Goal: Task Accomplishment & Management: Manage account settings

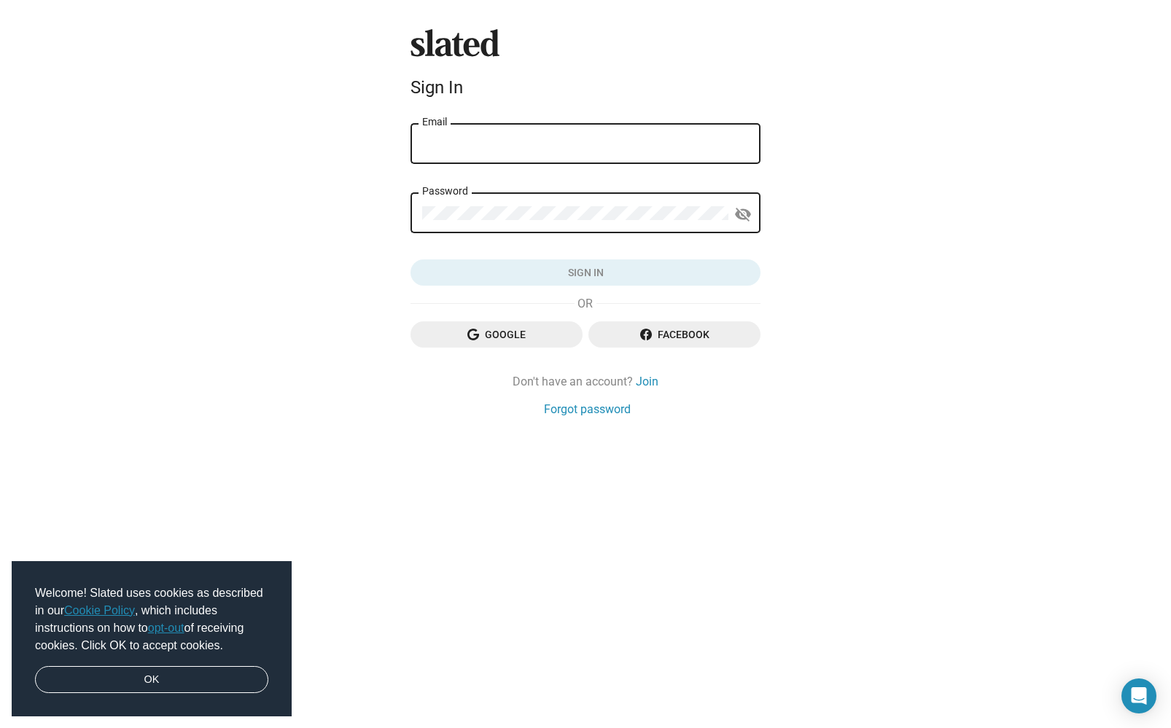
click at [526, 338] on span "Google" at bounding box center [496, 334] width 149 height 26
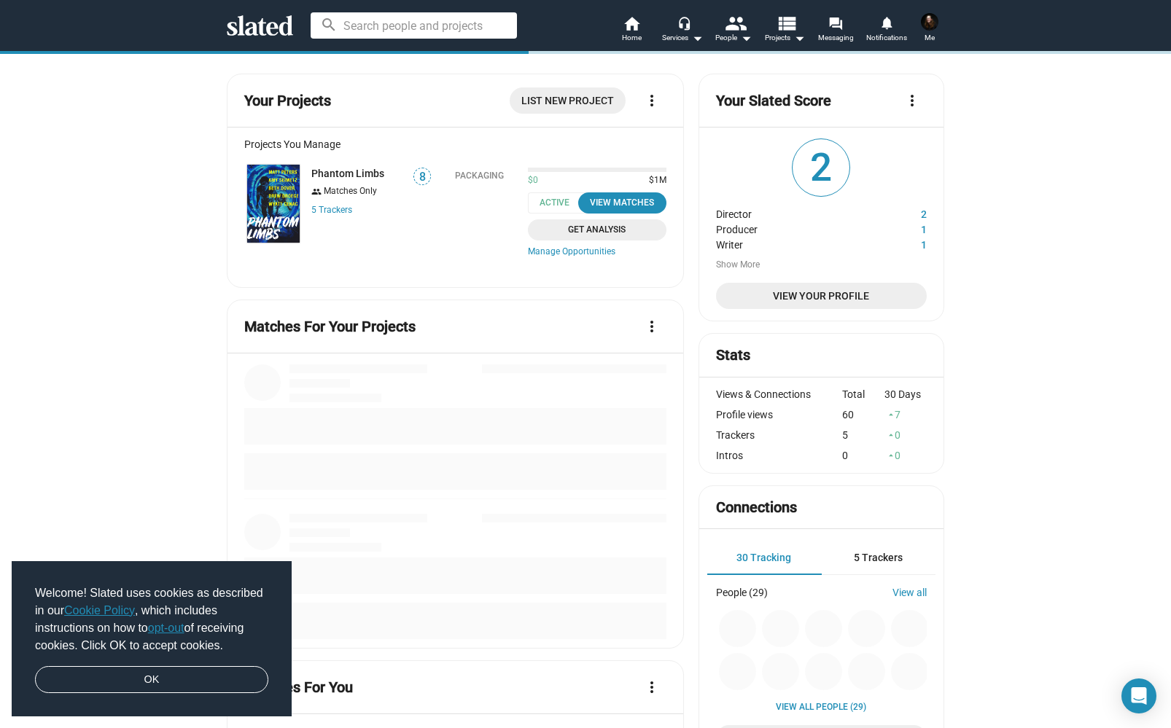
click at [934, 17] on img at bounding box center [929, 21] width 17 height 17
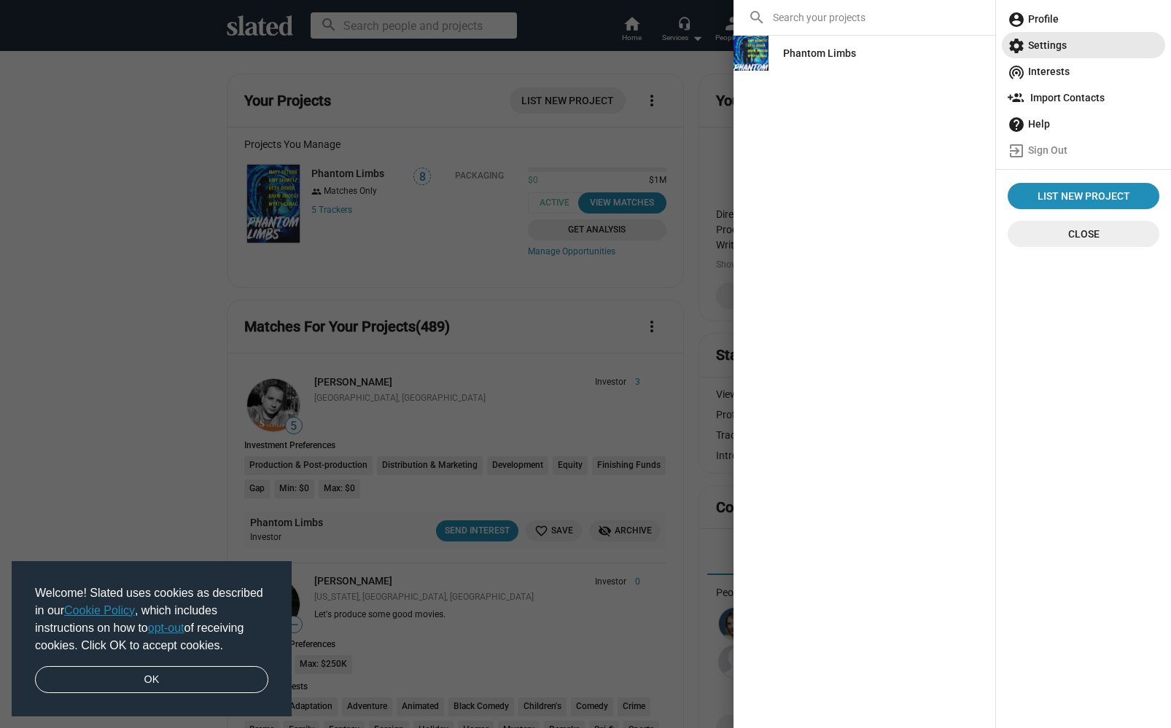
click at [1047, 42] on span "settings Settings" at bounding box center [1083, 45] width 152 height 26
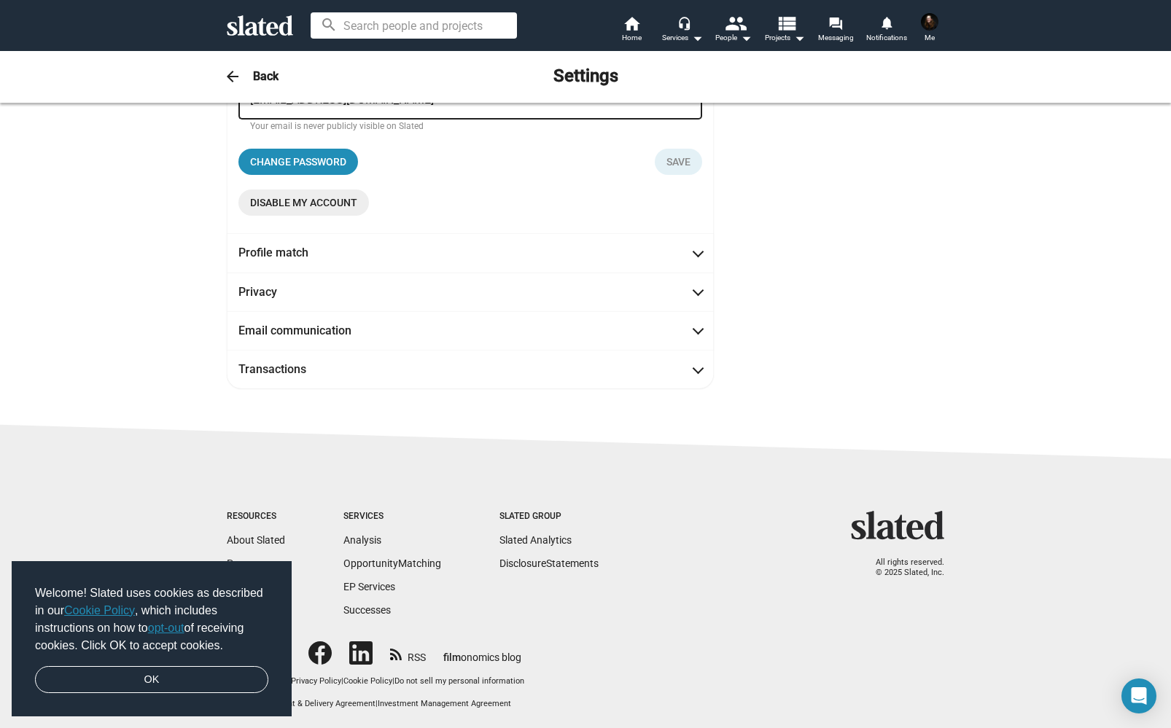
scroll to position [241, 0]
click at [152, 676] on link "OK" at bounding box center [151, 680] width 233 height 28
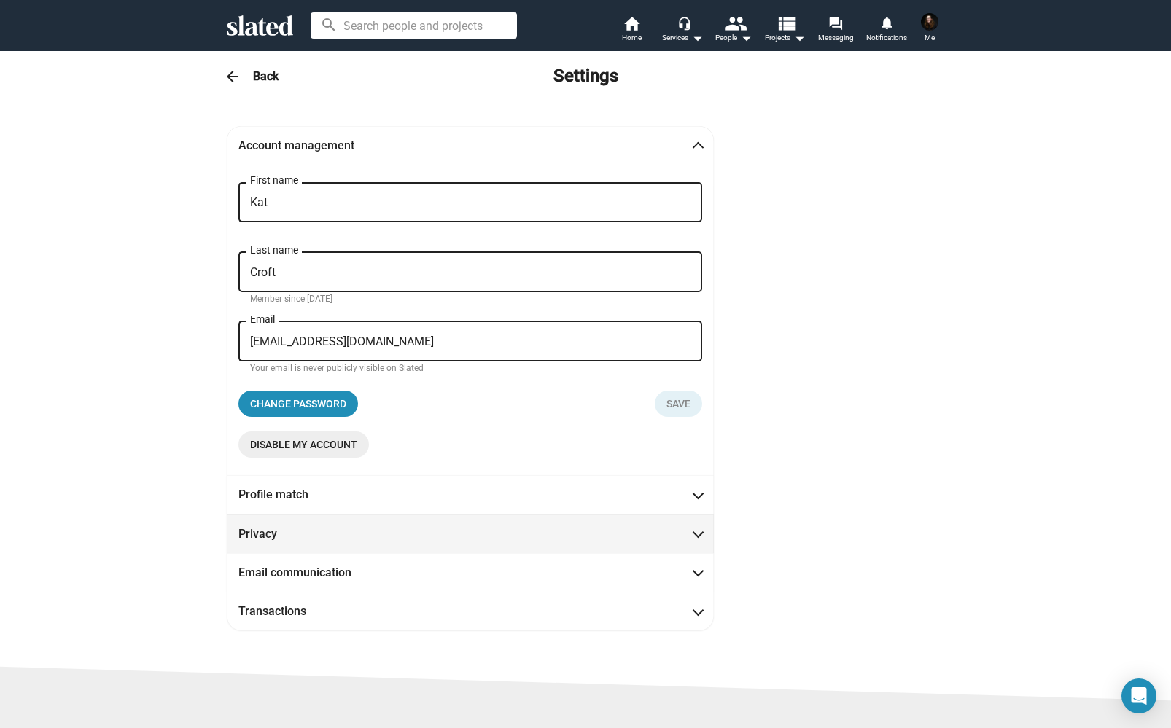
scroll to position [0, 0]
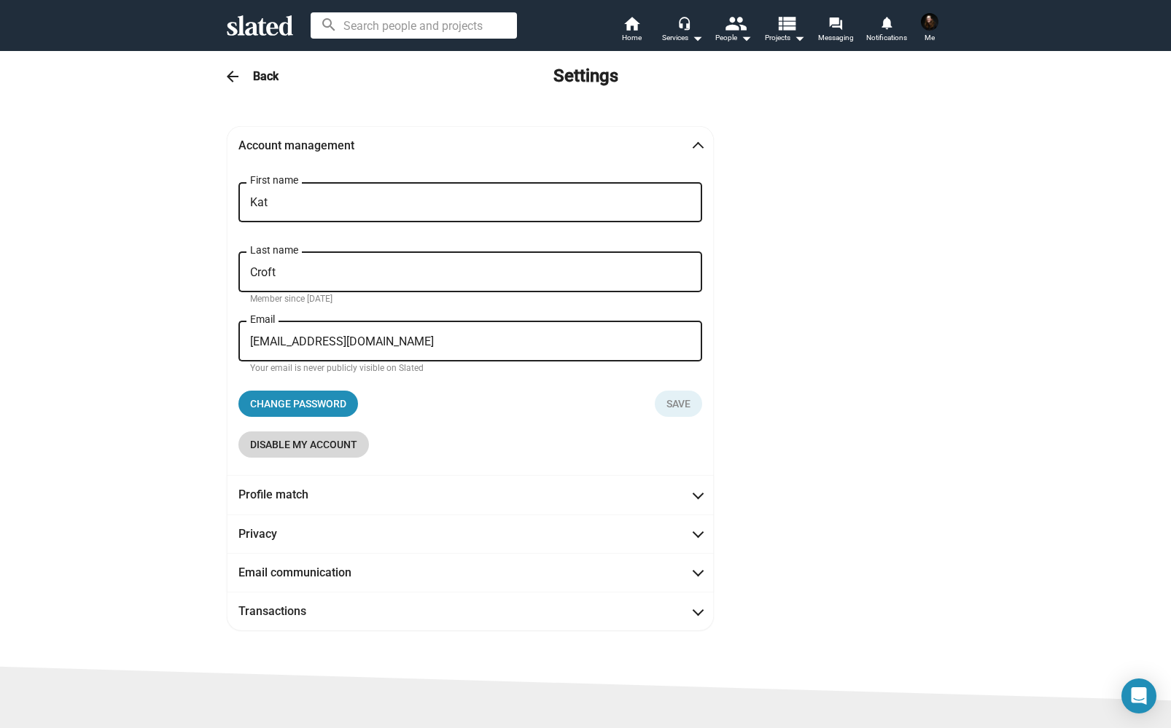
click at [345, 447] on span "Disable my account" at bounding box center [303, 444] width 107 height 26
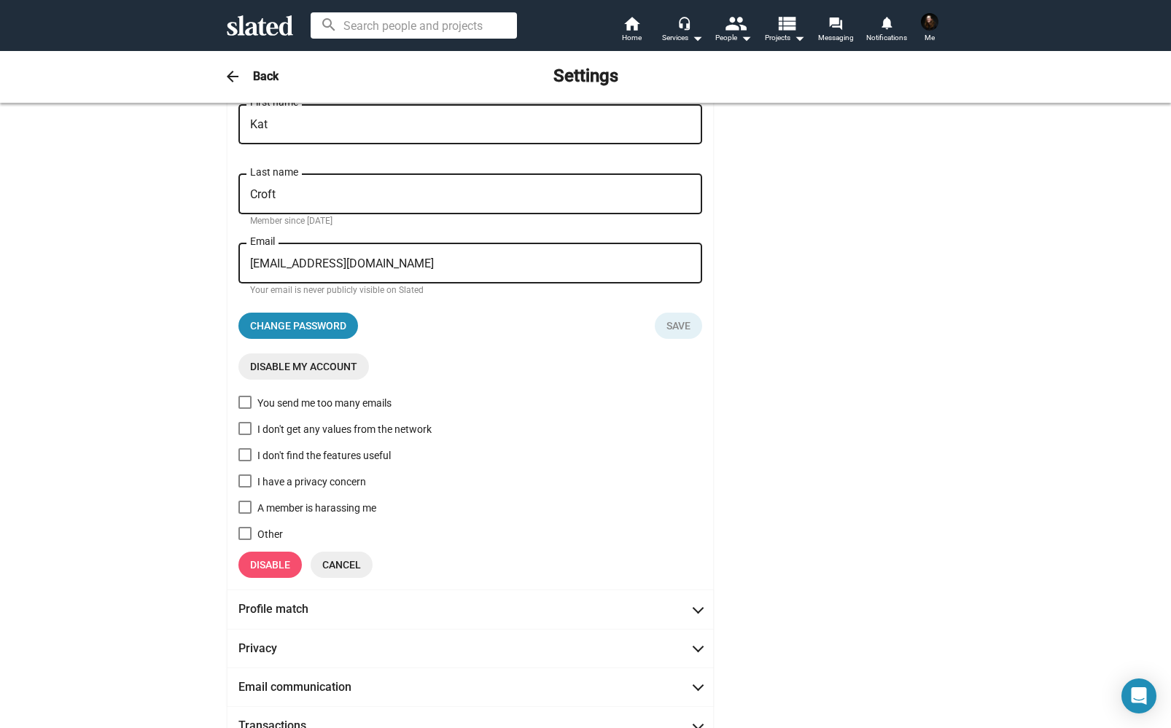
scroll to position [95, 0]
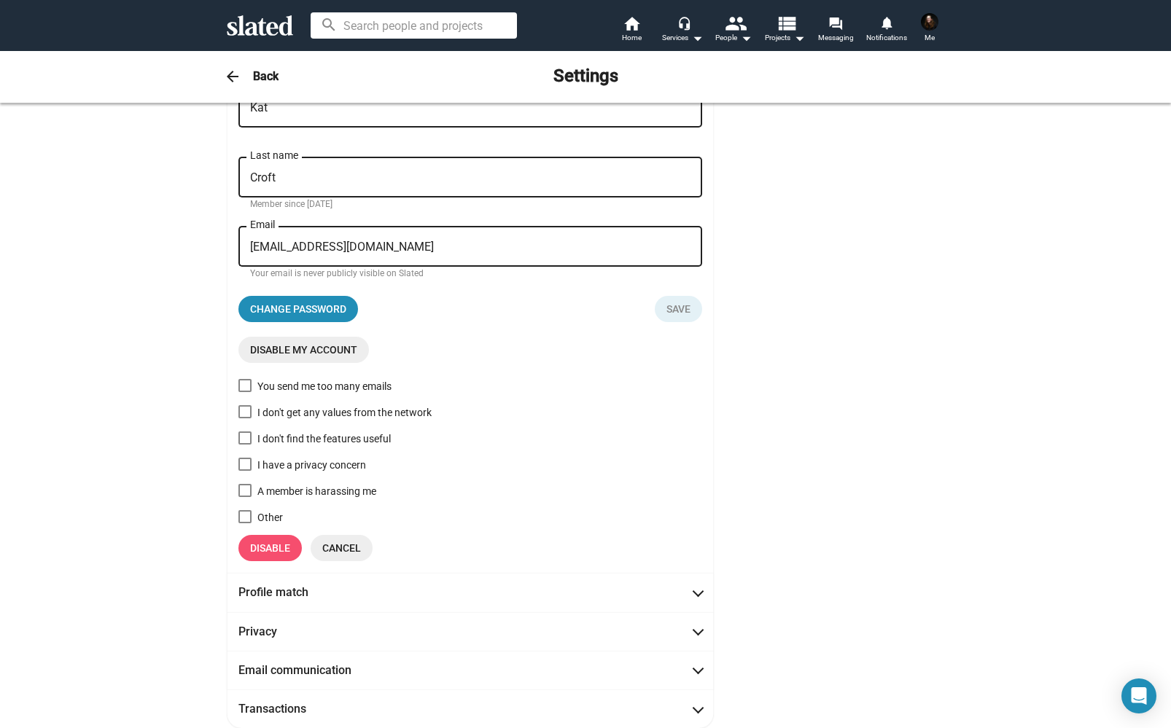
click at [330, 351] on span "Disable my account" at bounding box center [303, 350] width 107 height 26
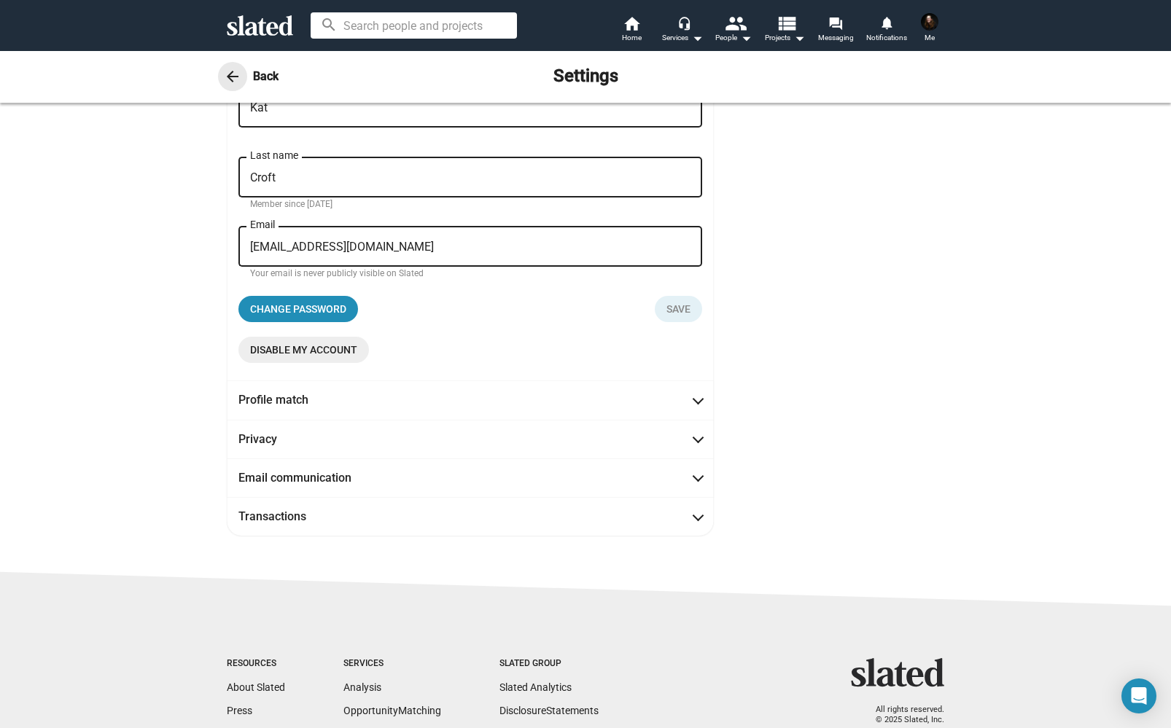
click at [236, 77] on mat-icon "arrow_back" at bounding box center [232, 76] width 17 height 17
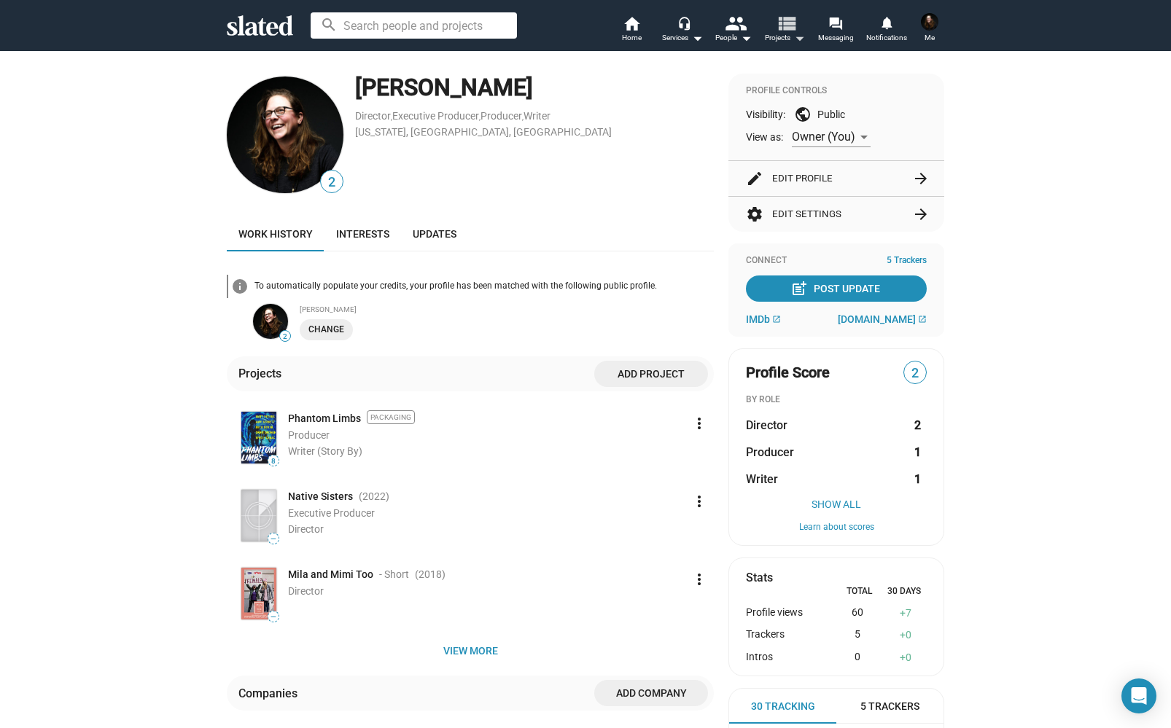
click at [786, 22] on mat-icon "view_list" at bounding box center [786, 22] width 21 height 21
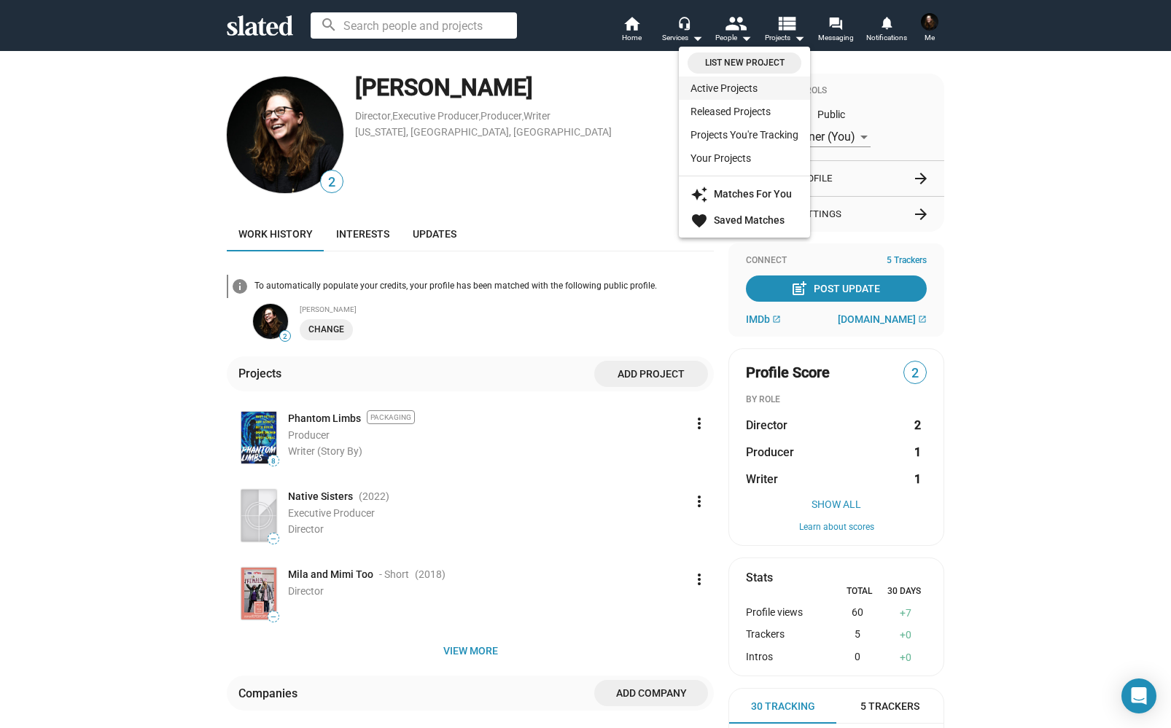
click at [743, 94] on link "Active Projects" at bounding box center [744, 88] width 131 height 23
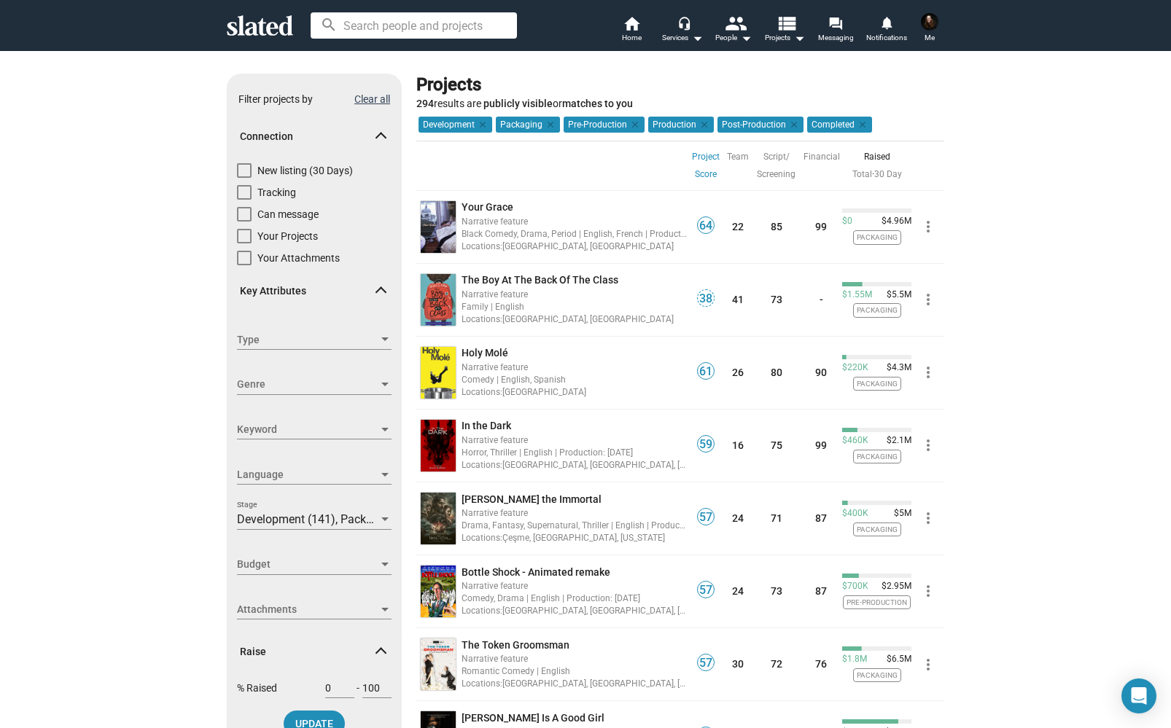
click at [377, 98] on button "Clear all" at bounding box center [372, 99] width 36 height 12
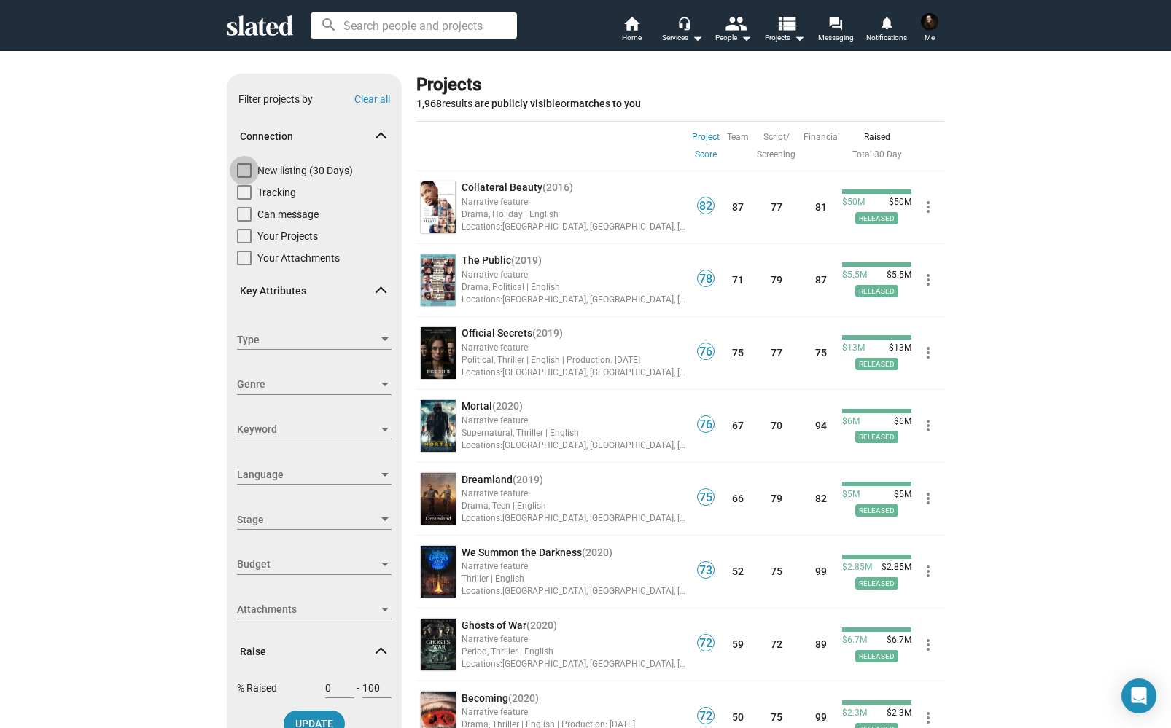
click at [317, 171] on span "New listing (30 Days)" at bounding box center [304, 170] width 95 height 15
click at [244, 178] on input "New listing (30 Days)" at bounding box center [243, 178] width 1 height 1
checkbox input "true"
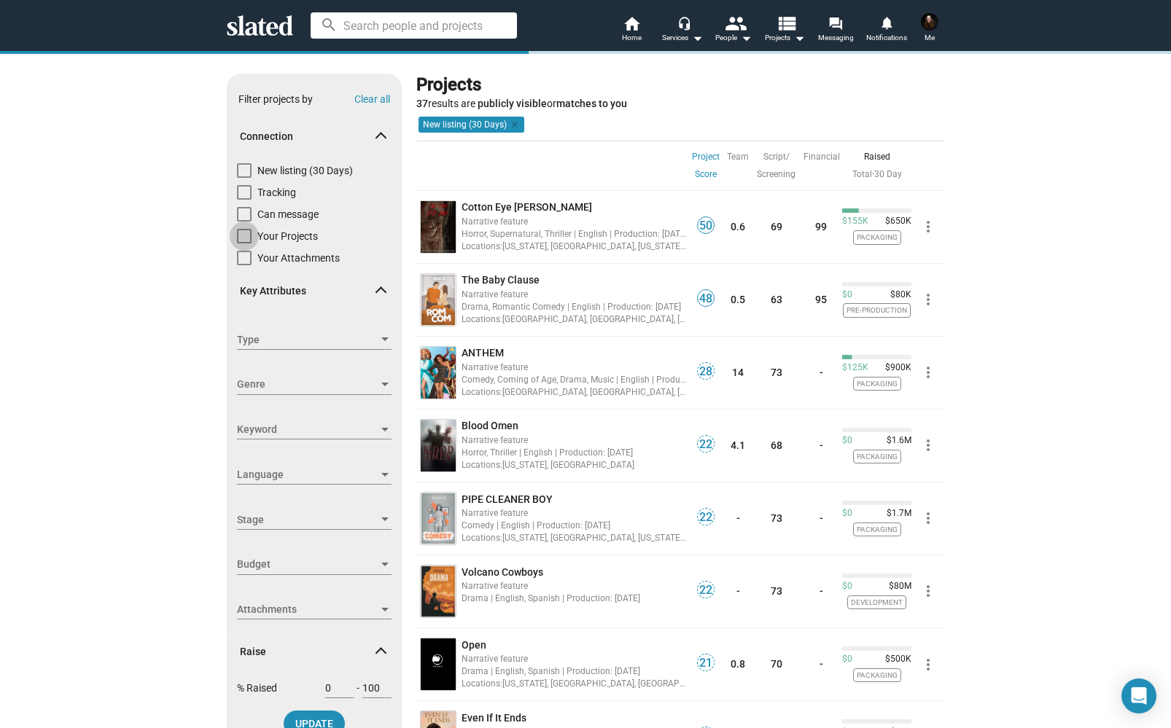
click at [249, 231] on span at bounding box center [244, 236] width 15 height 15
click at [244, 243] on input "Your Projects" at bounding box center [243, 243] width 1 height 1
checkbox input "true"
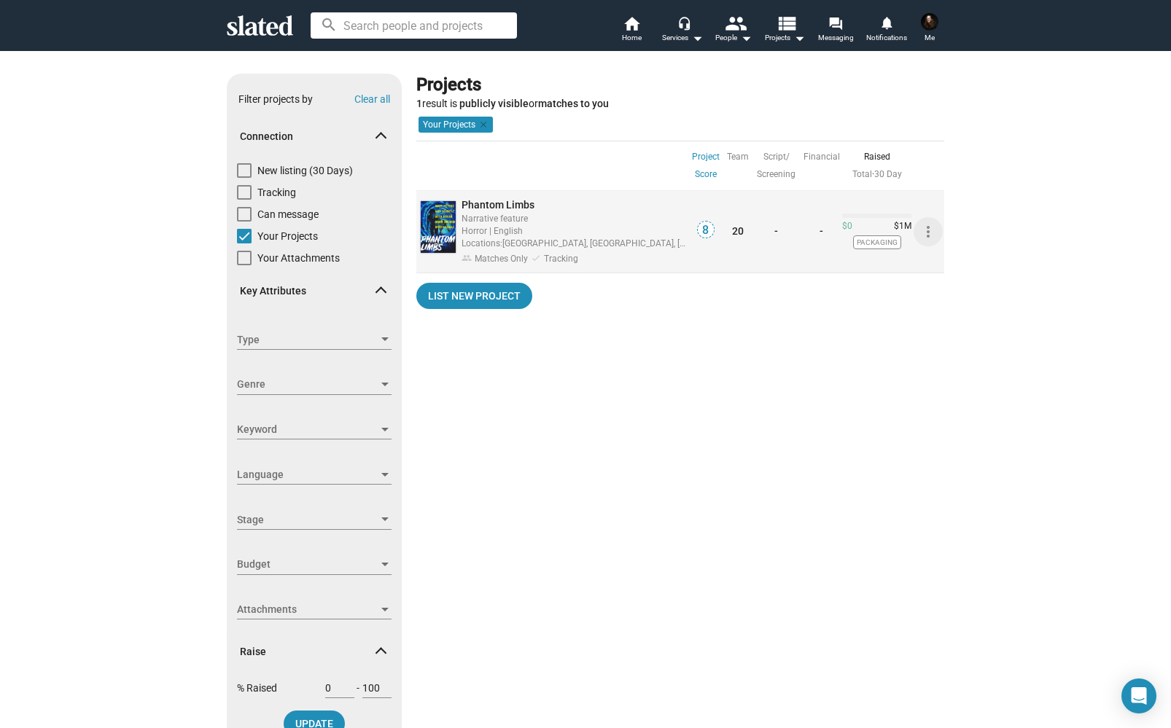
click at [930, 234] on mat-icon "more_vert" at bounding box center [927, 231] width 17 height 17
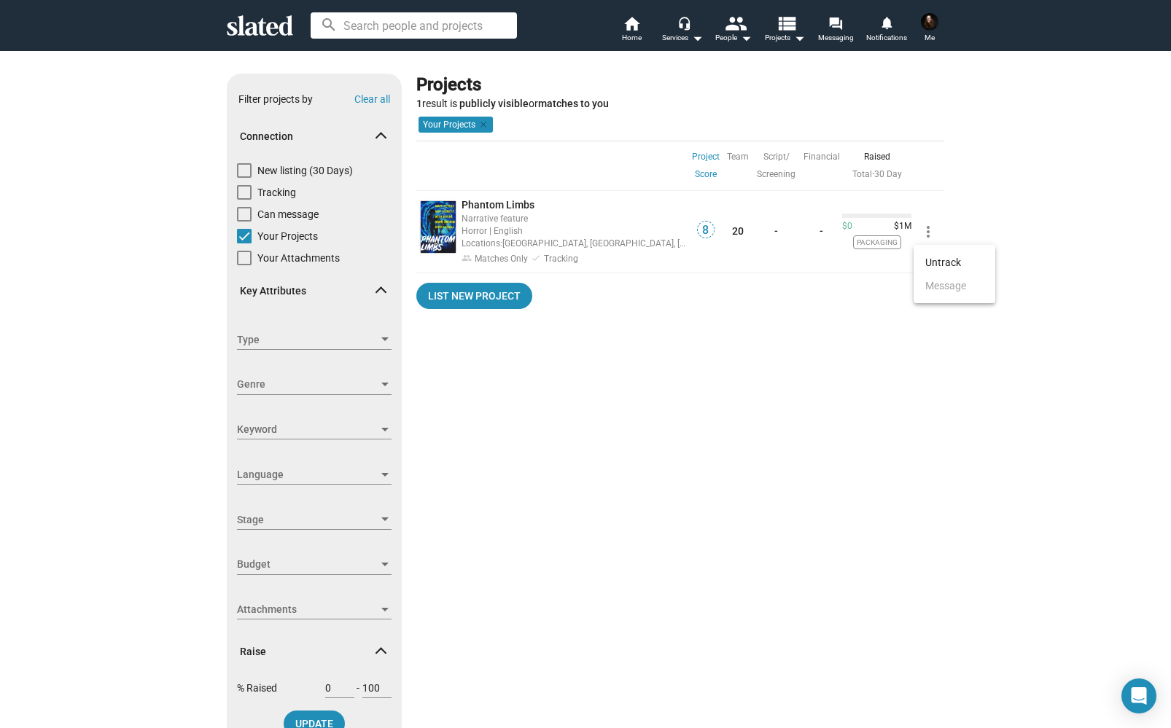
click at [723, 364] on div at bounding box center [585, 364] width 1171 height 728
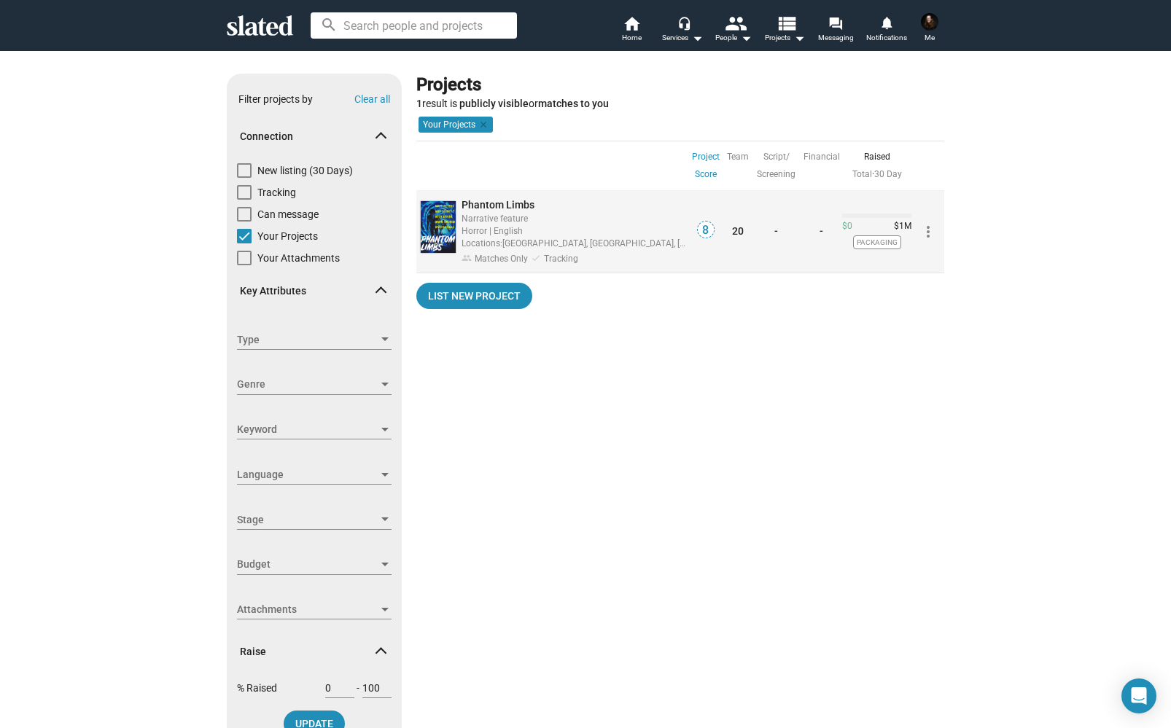
click at [436, 218] on img at bounding box center [438, 227] width 35 height 52
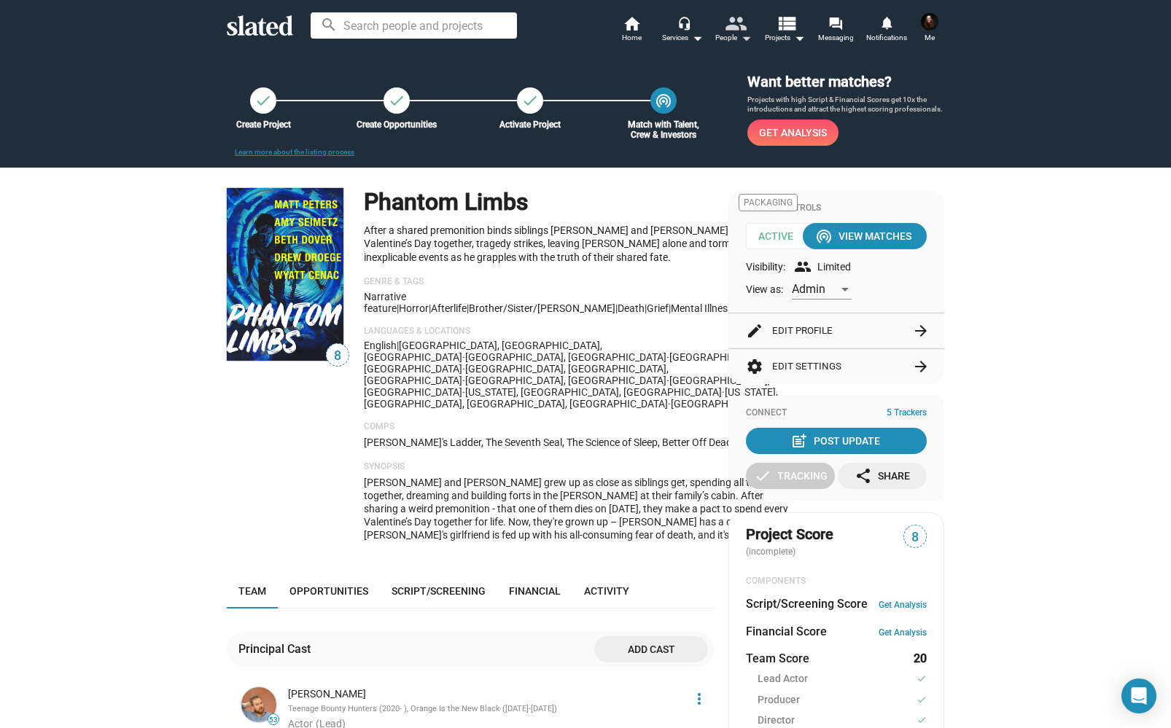
click at [737, 25] on mat-icon "people" at bounding box center [734, 22] width 21 height 21
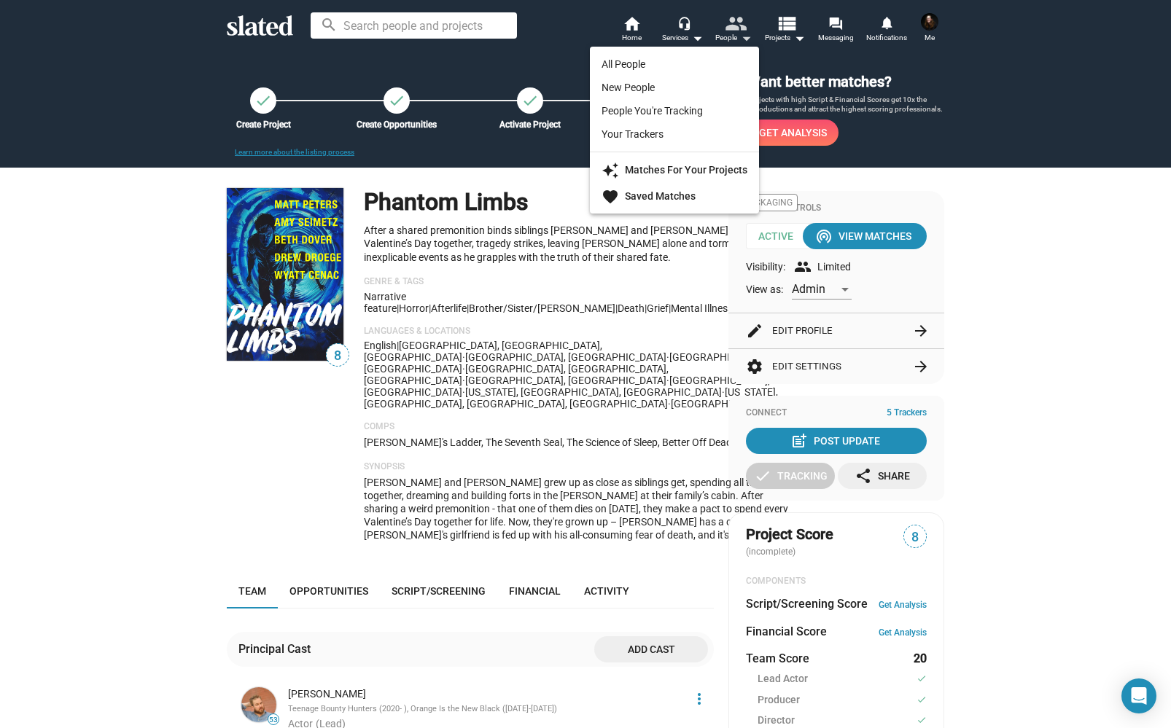
click at [737, 25] on div at bounding box center [585, 364] width 1171 height 728
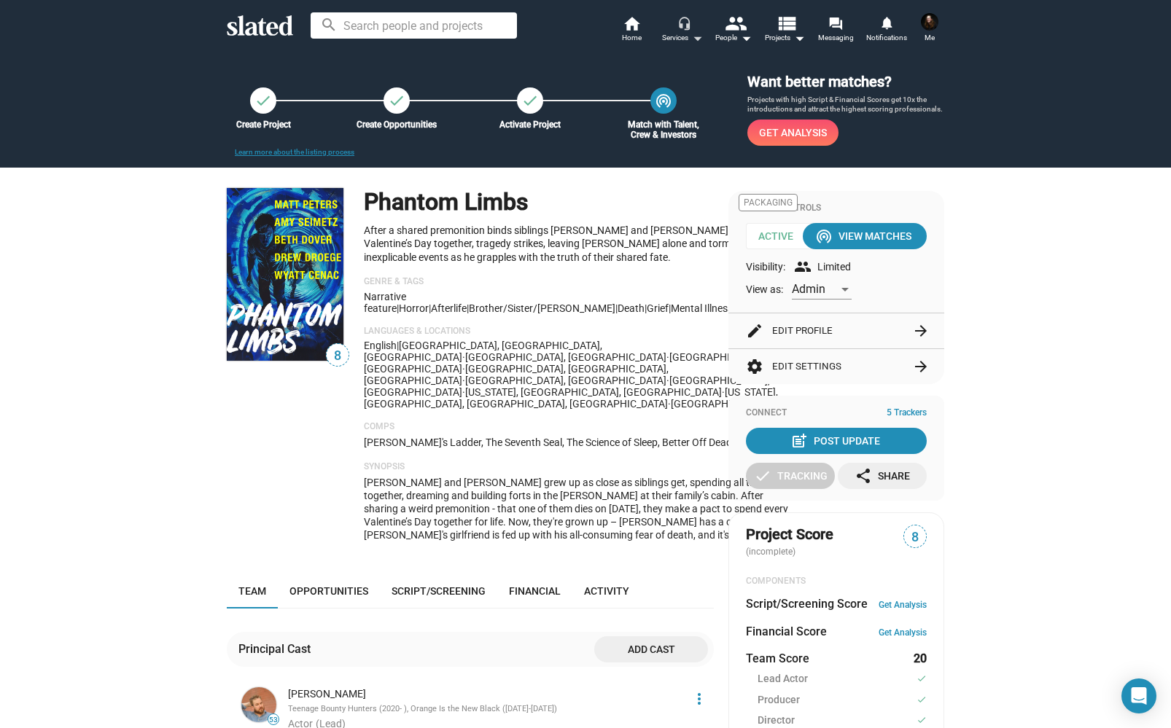
click at [673, 36] on div "Services arrow_drop_down" at bounding box center [682, 37] width 41 height 17
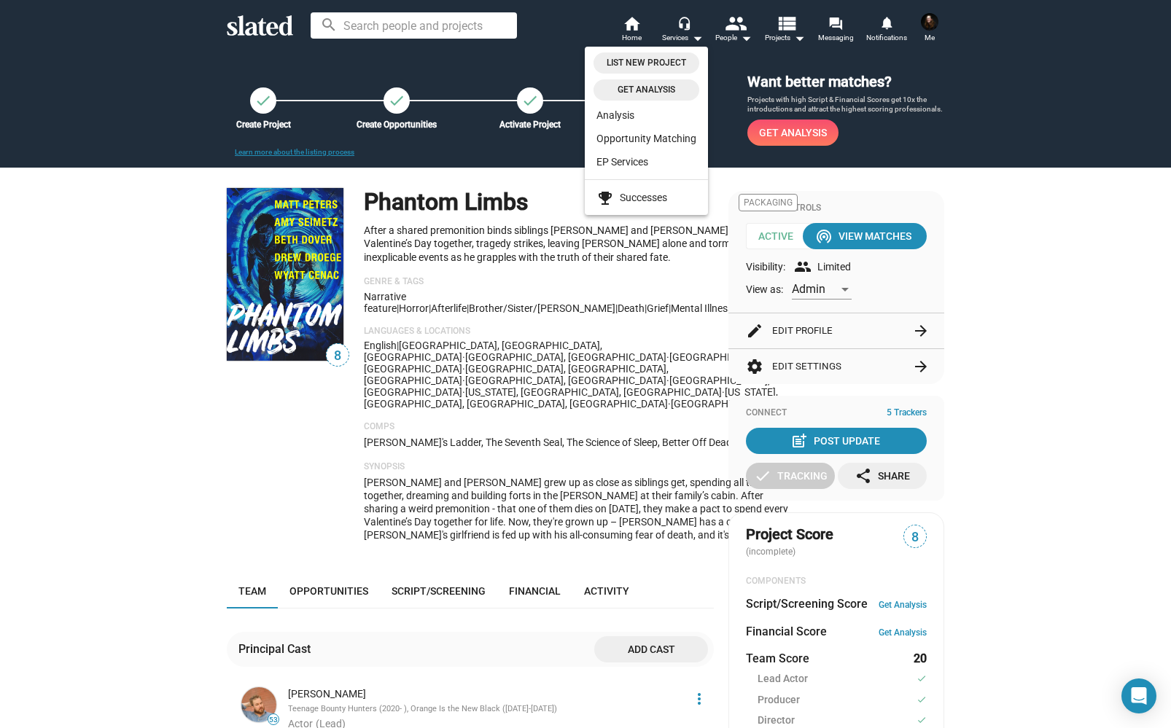
click at [635, 27] on div at bounding box center [585, 364] width 1171 height 728
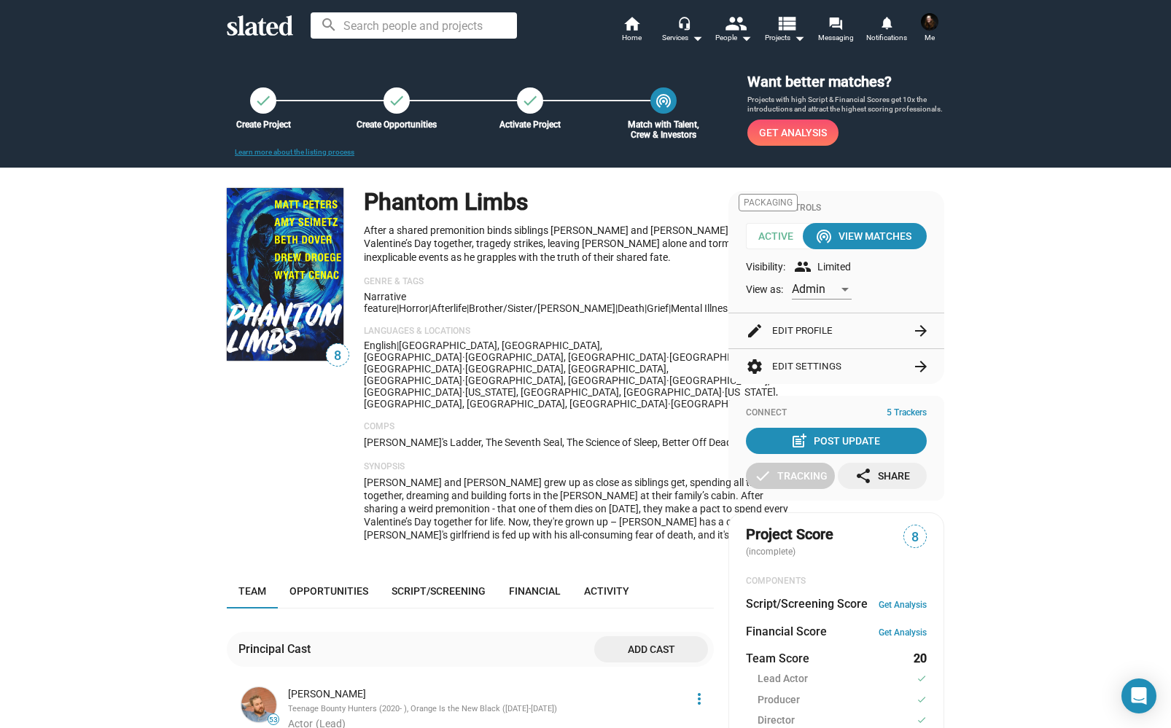
click at [928, 27] on img at bounding box center [929, 21] width 17 height 17
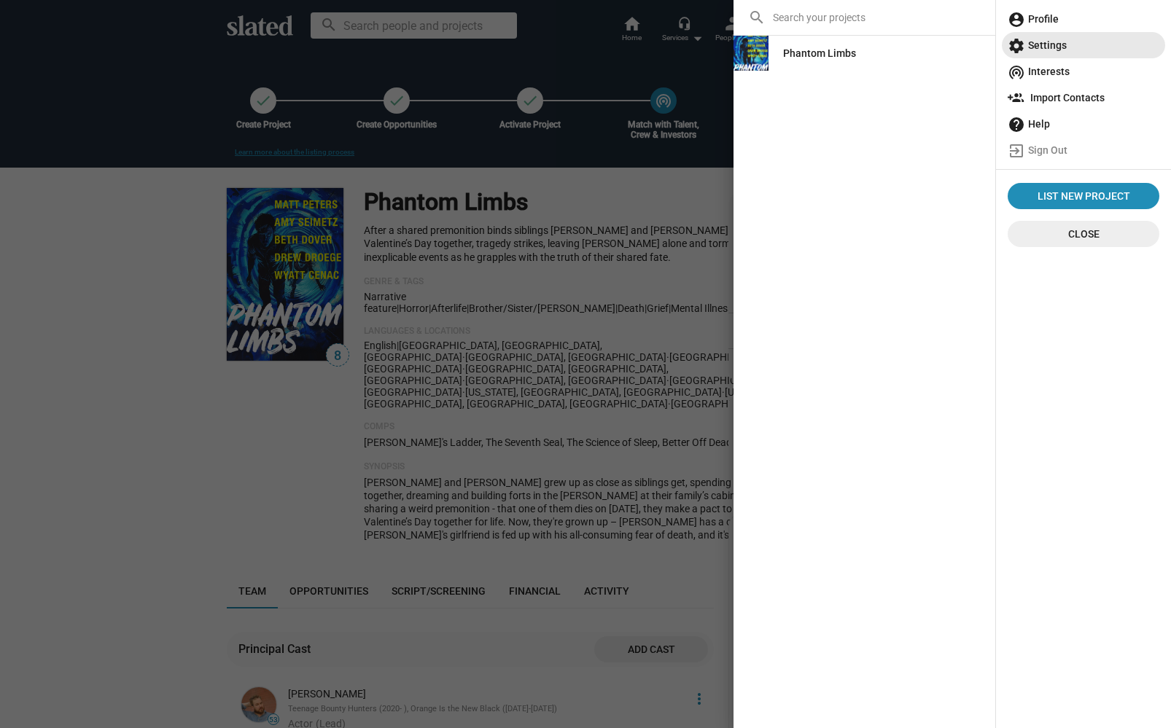
click at [1042, 42] on span "settings Settings" at bounding box center [1083, 45] width 152 height 26
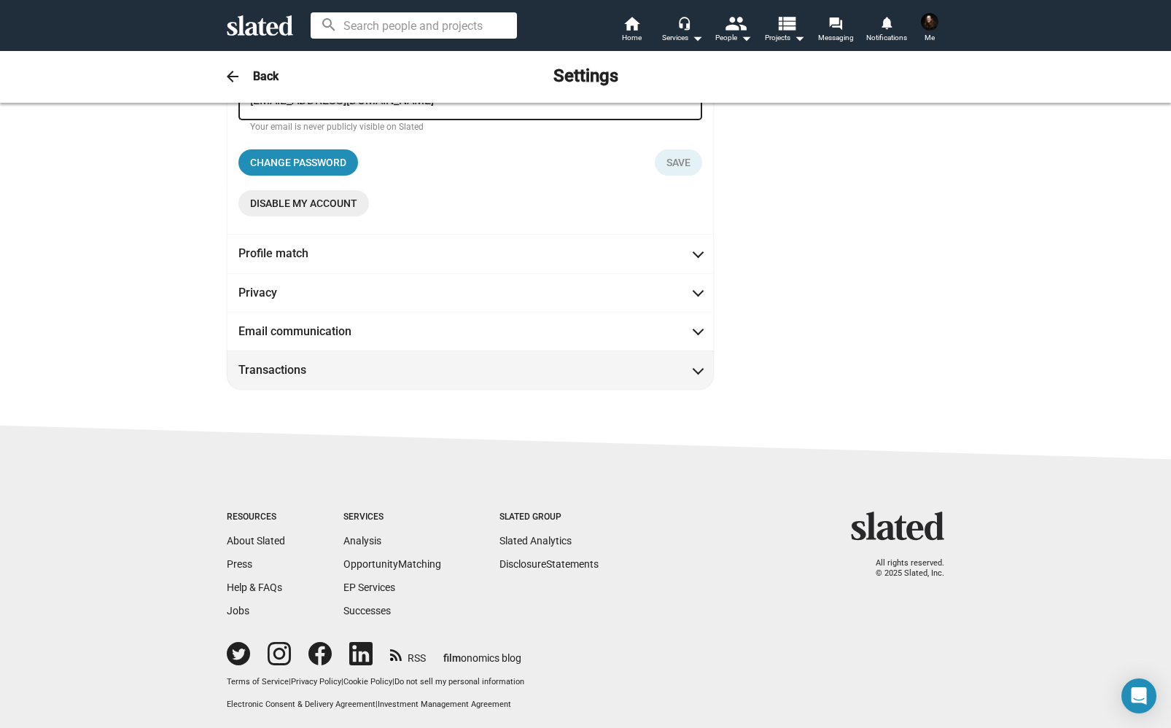
drag, startPoint x: 508, startPoint y: 400, endPoint x: 511, endPoint y: 378, distance: 22.8
click at [508, 424] on sl-footer "Resources About Slated Press Help & FAQs Jobs Services Analysis Opportunity Mat…" at bounding box center [585, 577] width 1171 height 306
click at [511, 373] on span "Transactions" at bounding box center [470, 369] width 464 height 15
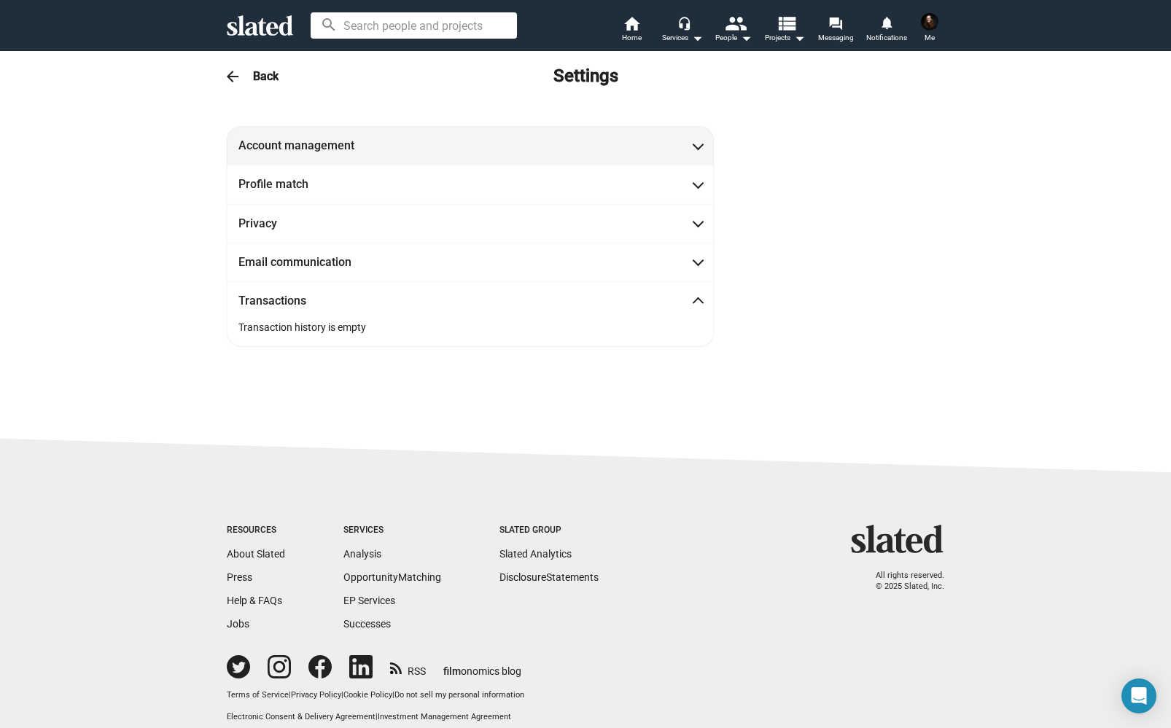
click at [343, 148] on mat-panel-title "Account management" at bounding box center [303, 145] width 131 height 15
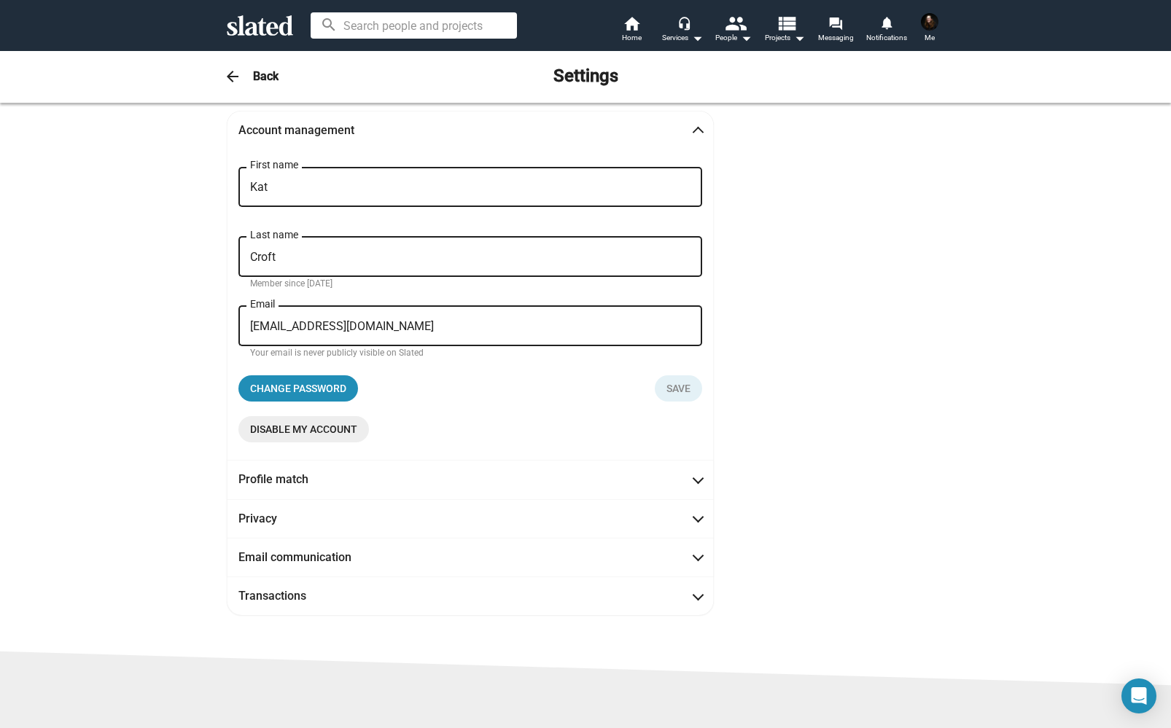
scroll to position [15, 0]
click at [275, 23] on icon at bounding box center [260, 25] width 66 height 20
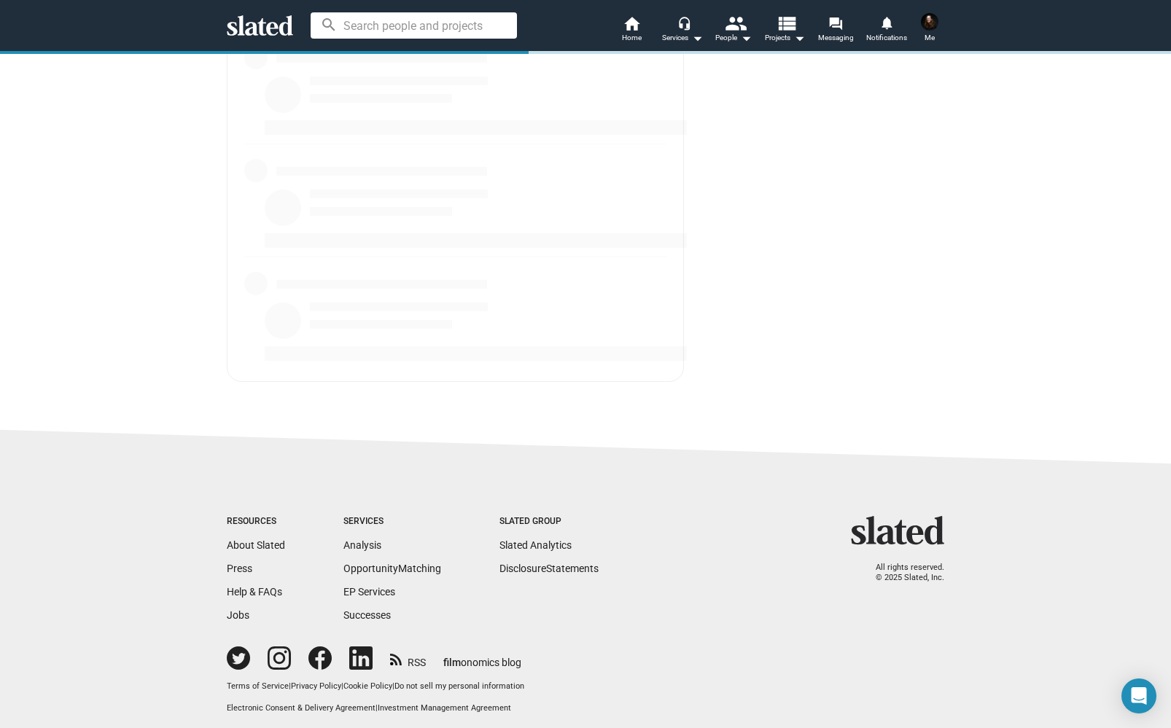
scroll to position [2267, 0]
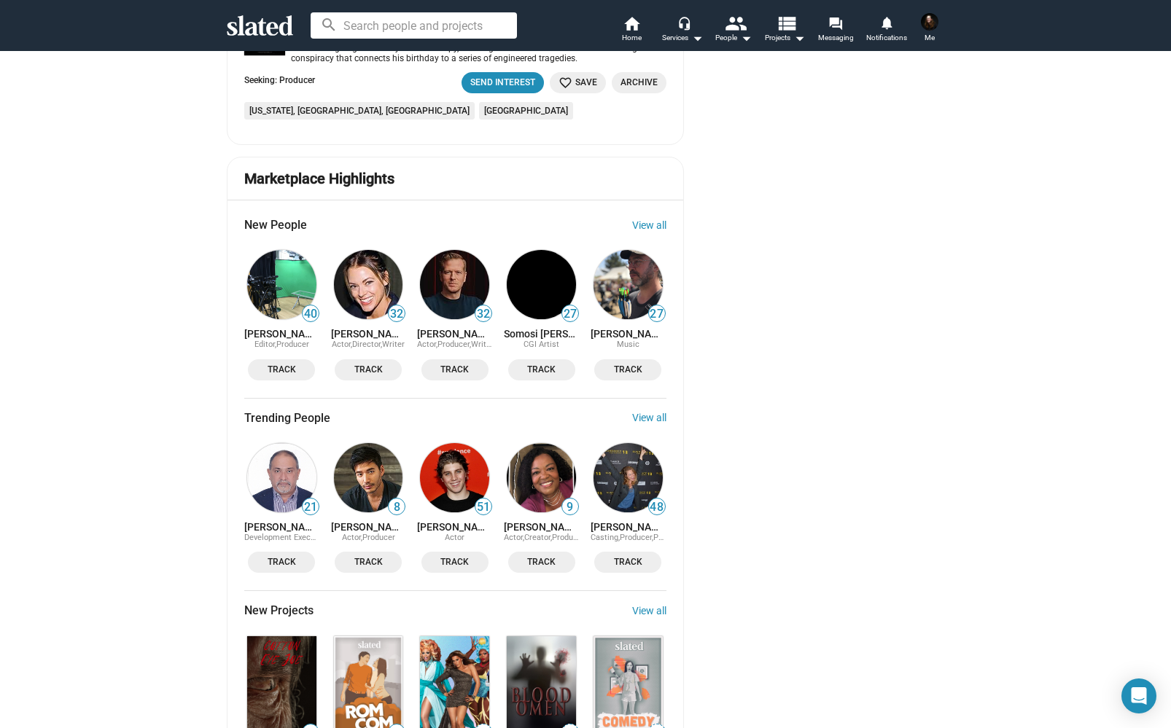
scroll to position [2168, 0]
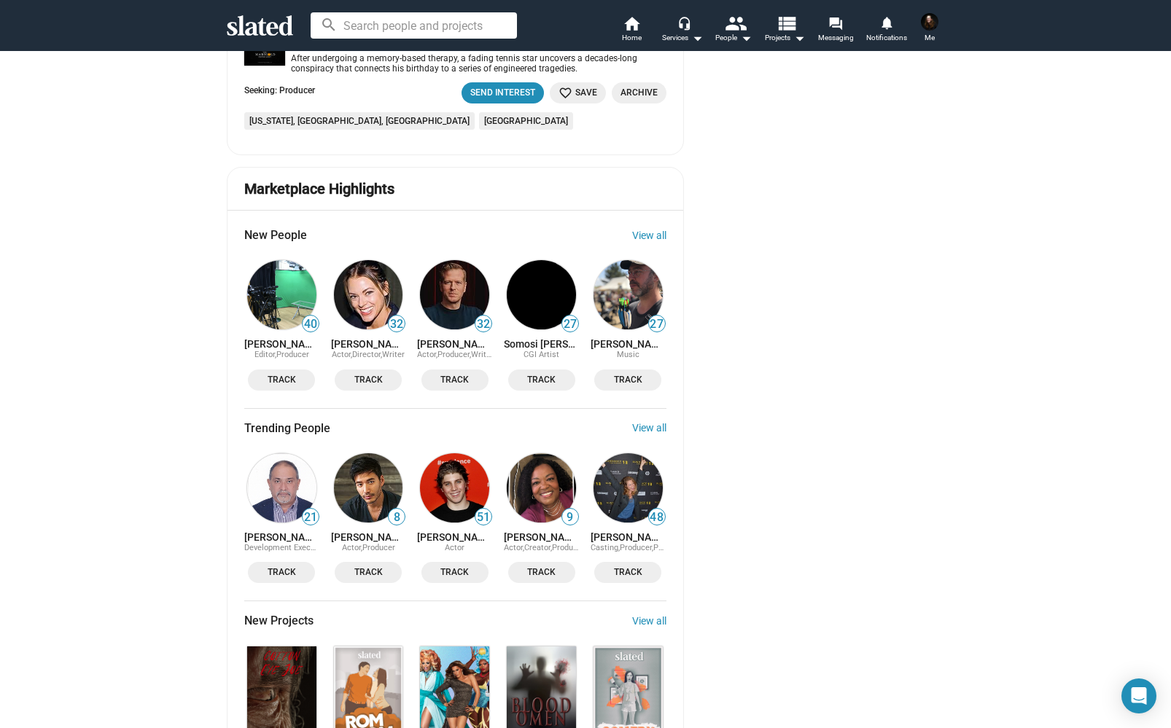
click at [943, 26] on button "Me" at bounding box center [929, 29] width 35 height 38
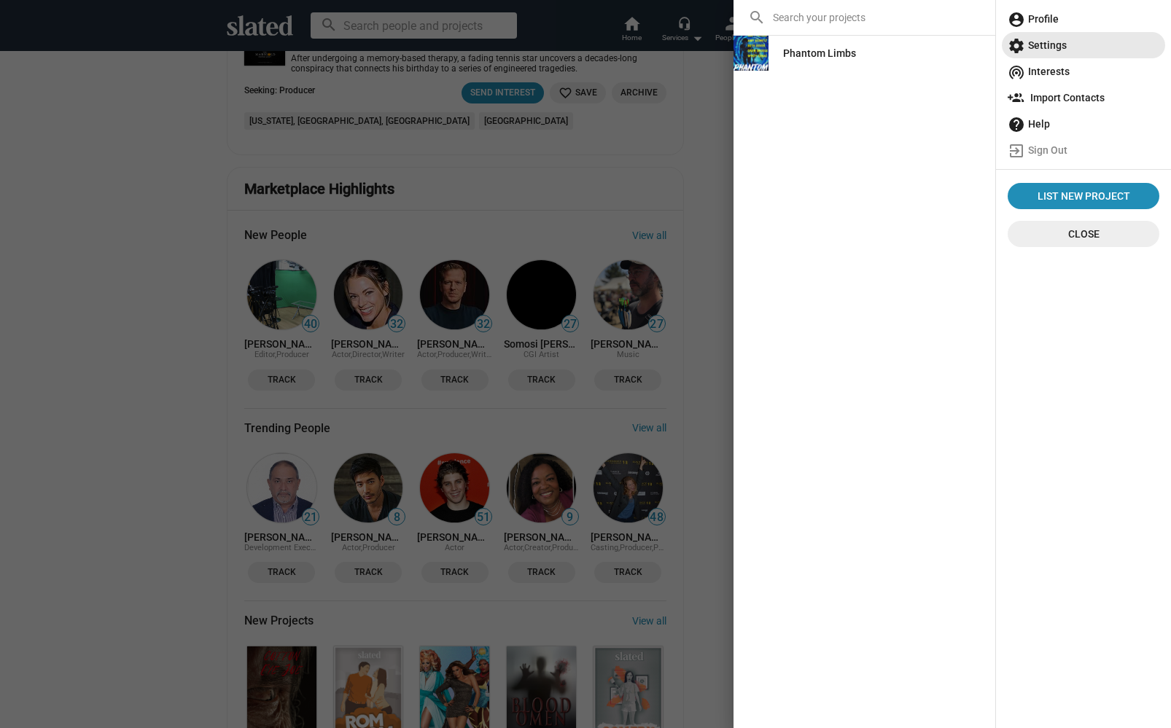
click at [1036, 42] on span "settings Settings" at bounding box center [1083, 45] width 152 height 26
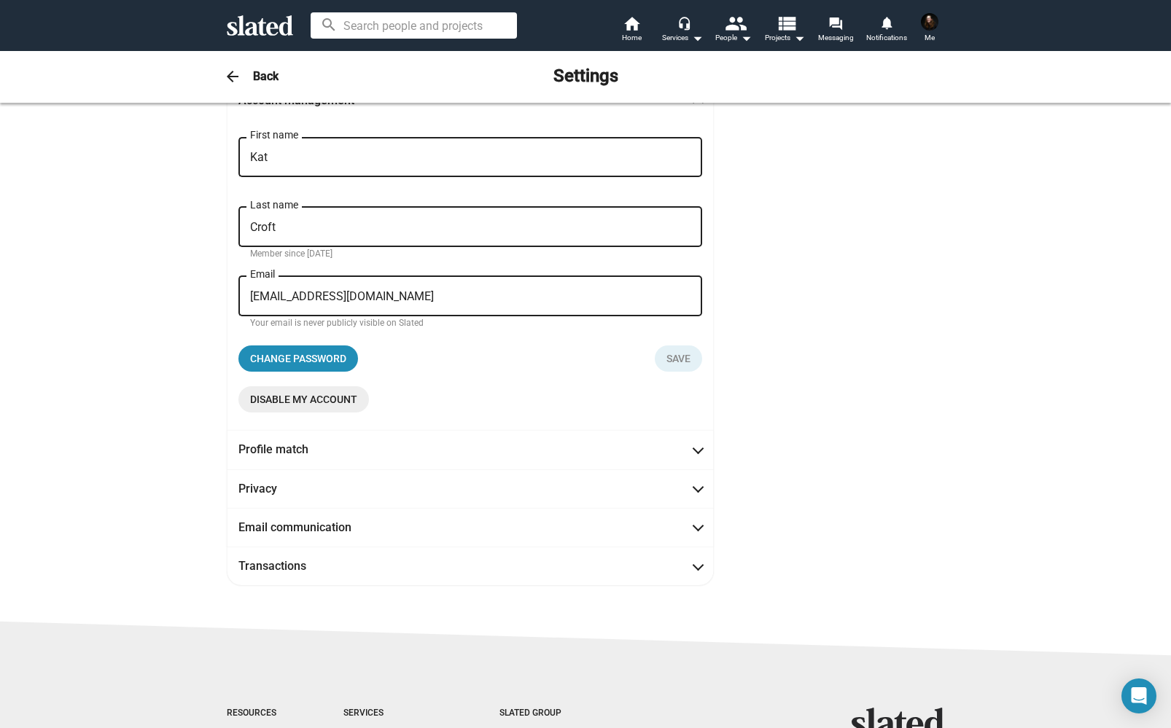
scroll to position [49, 0]
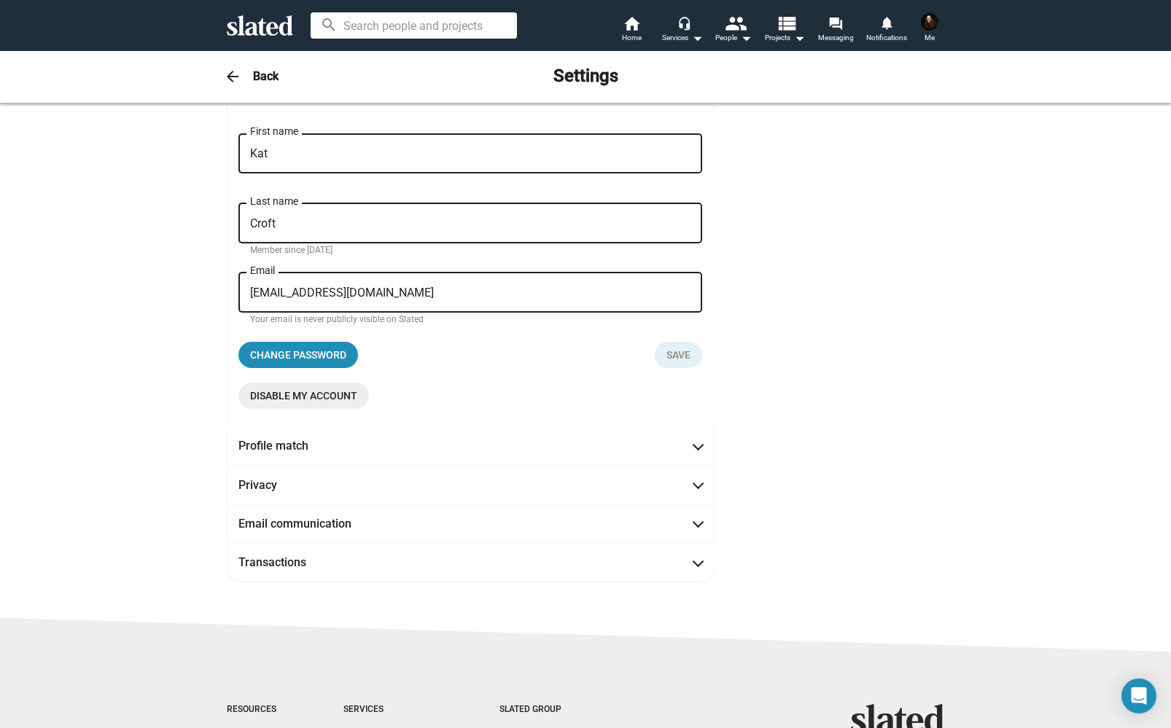
click at [343, 388] on span "Disable my account" at bounding box center [303, 396] width 107 height 26
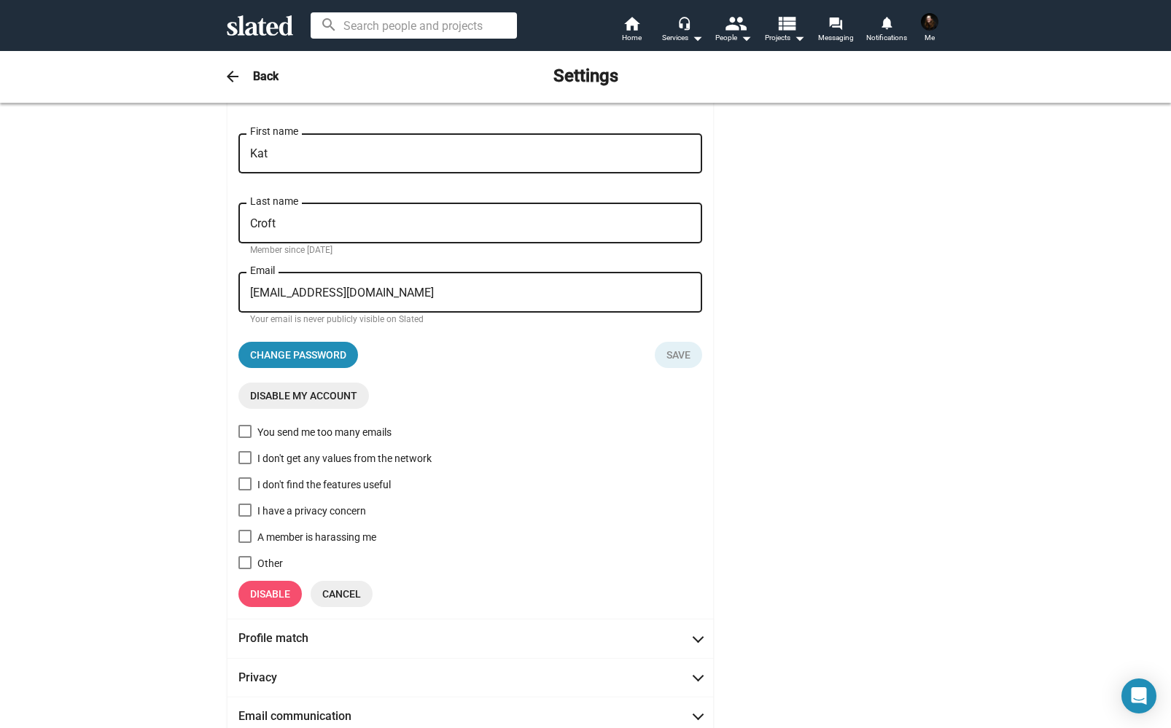
click at [375, 482] on div "I don't find the features useful" at bounding box center [323, 484] width 133 height 17
click at [245, 491] on input "I don't find the features useful" at bounding box center [244, 491] width 1 height 1
checkbox input "true"
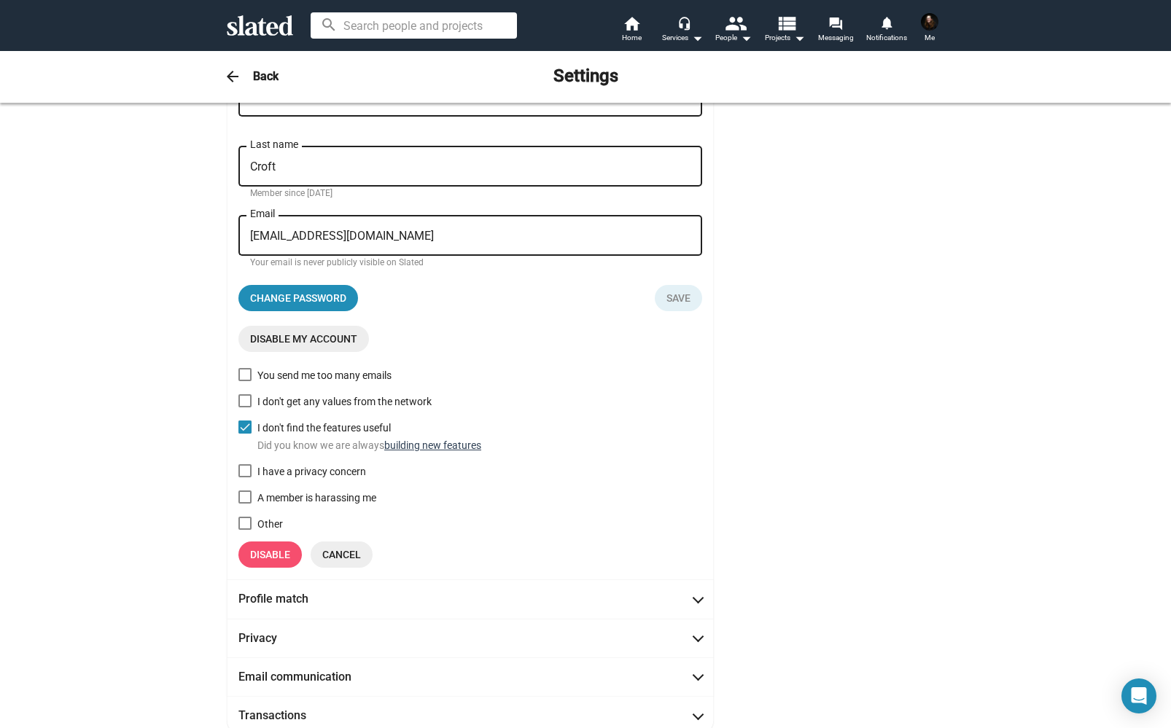
scroll to position [123, 0]
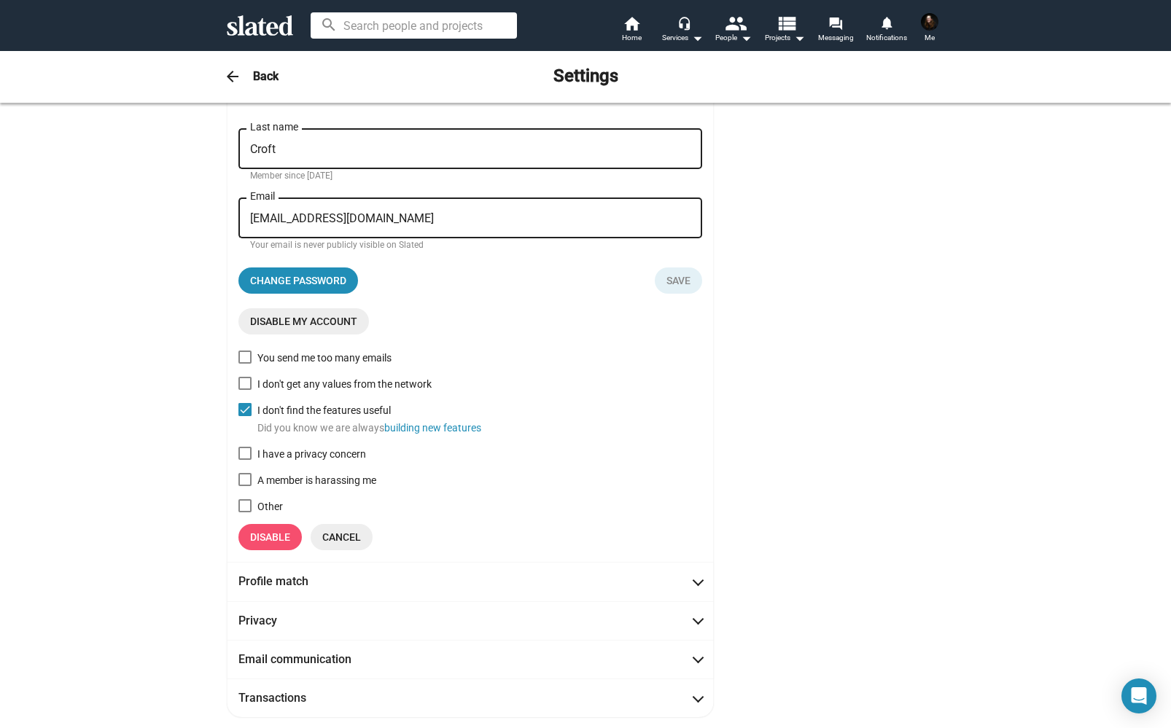
click at [292, 539] on button "Disable" at bounding box center [269, 537] width 63 height 26
